Goal: Information Seeking & Learning: Learn about a topic

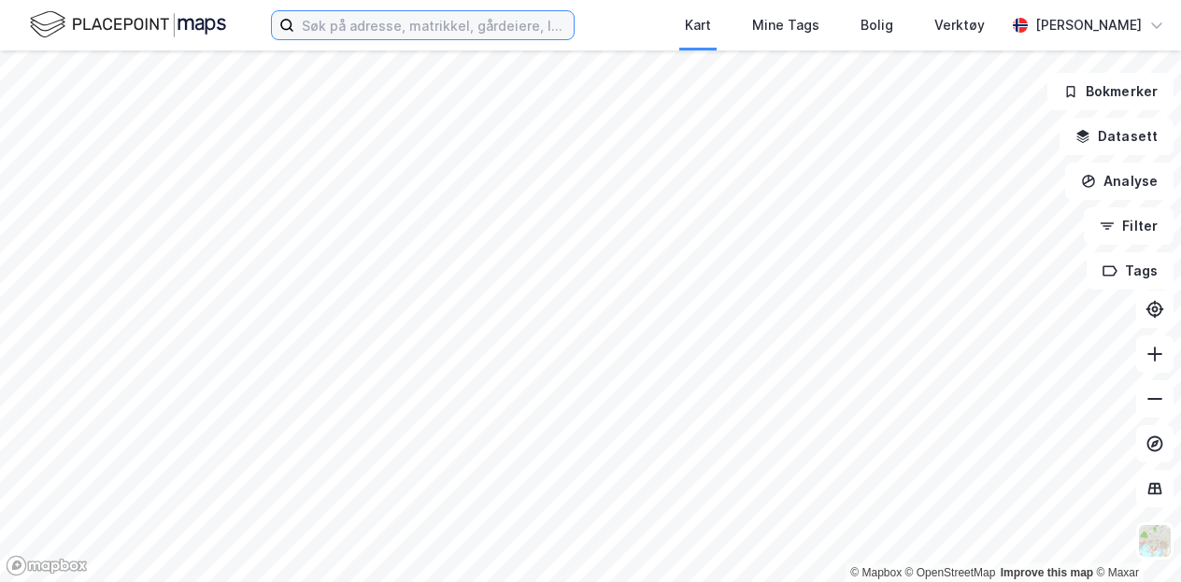
click at [512, 27] on input at bounding box center [433, 25] width 279 height 28
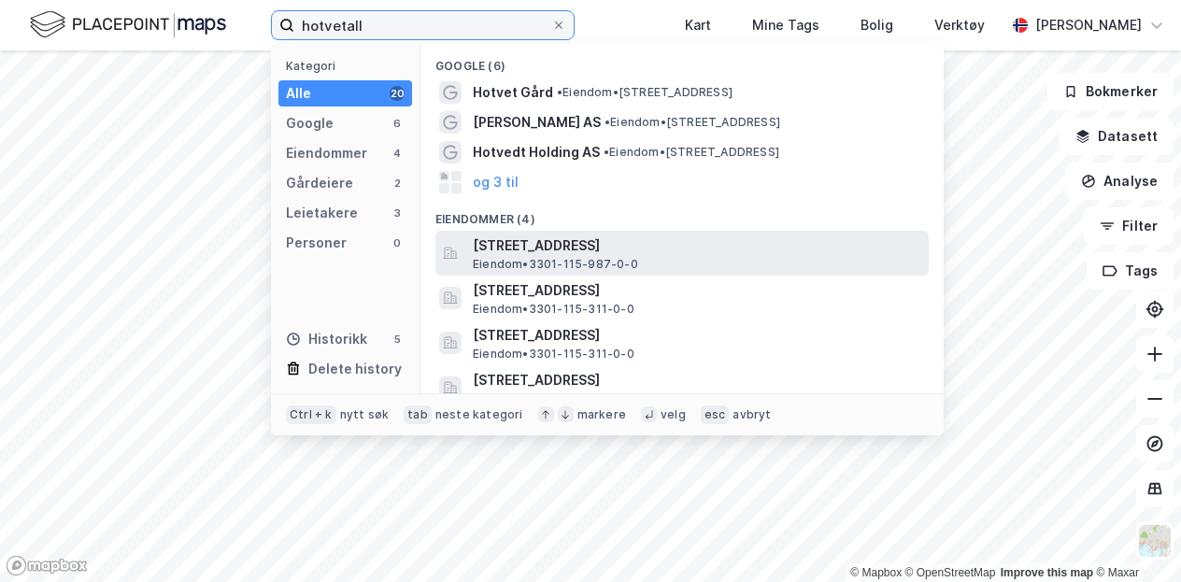
type input "hotvetall"
click at [509, 242] on span "[STREET_ADDRESS]" at bounding box center [697, 246] width 448 height 22
